Goal: Task Accomplishment & Management: Use online tool/utility

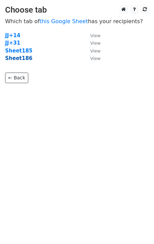
click at [21, 60] on strong "Sheet186" at bounding box center [18, 58] width 27 height 6
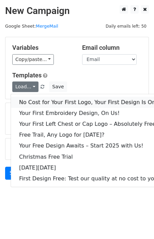
click at [42, 101] on link "No Cost for Your First Logo, Your First Design Is On Us!" at bounding box center [93, 102] width 164 height 11
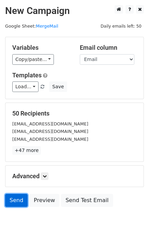
click at [17, 207] on link "Send" at bounding box center [16, 200] width 23 height 13
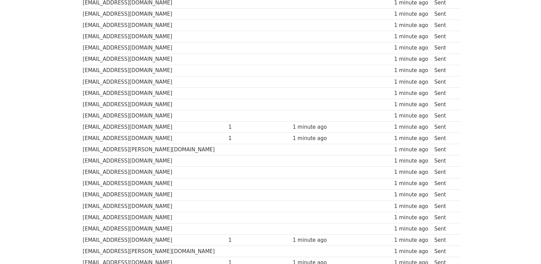
scroll to position [475, 0]
